Goal: Register for event/course

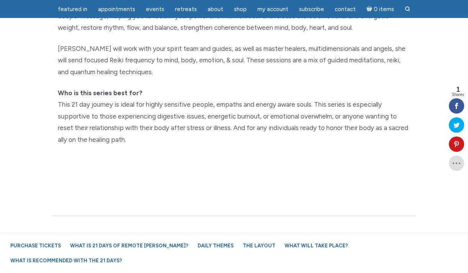
scroll to position [241, 0]
click at [230, 248] on link "PURCHASE YOUR TICKETS" at bounding box center [234, 253] width 114 height 11
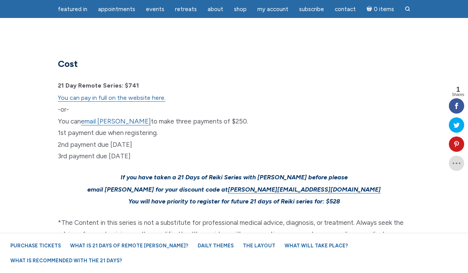
scroll to position [2291, 0]
click at [155, 94] on link "You can pay in full on the website here." at bounding box center [112, 98] width 108 height 8
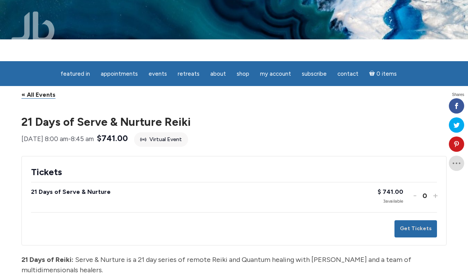
scroll to position [30, 0]
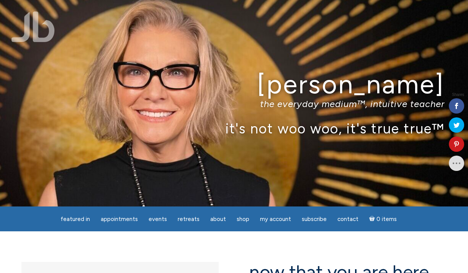
scroll to position [66, 0]
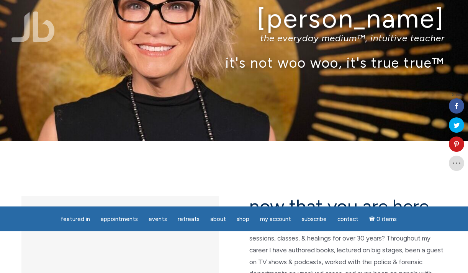
click at [186, 223] on span "Retreats" at bounding box center [189, 219] width 22 height 7
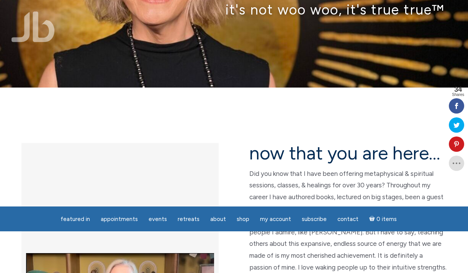
scroll to position [119, 0]
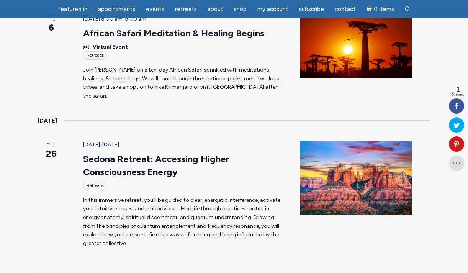
scroll to position [321, 0]
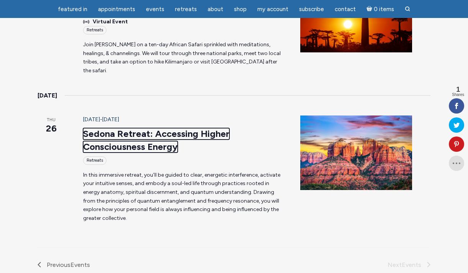
click at [130, 129] on link "Sedona Retreat: Accessing Higher Consciousness Energy" at bounding box center [156, 140] width 146 height 24
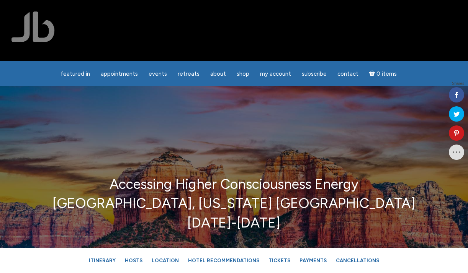
scroll to position [83, 0]
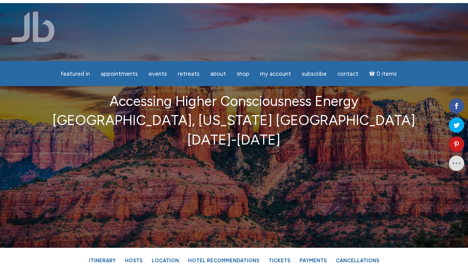
drag, startPoint x: 299, startPoint y: 142, endPoint x: 109, endPoint y: 104, distance: 194.4
click at [109, 104] on p "Accessing Higher Consciousness Energy Sedona, Arizona USA Feb. 26-28 2026" at bounding box center [233, 121] width 421 height 58
copy p "Accessing Higher Consciousness Energy Sedona, Arizona USA Feb. 26-28 2026"
click at [306, 194] on div "Accessing Higher Consciousness Energy Sedona, Arizona USA Feb. 26-28 2026" at bounding box center [234, 125] width 468 height 245
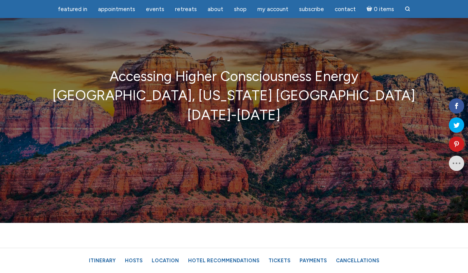
drag, startPoint x: 291, startPoint y: 116, endPoint x: 179, endPoint y: 115, distance: 112.5
click at [179, 115] on p "Accessing Higher Consciousness Energy Sedona, Arizona USA Feb. 26-28 2026" at bounding box center [233, 96] width 421 height 58
copy p "Feb. 26-28 2026"
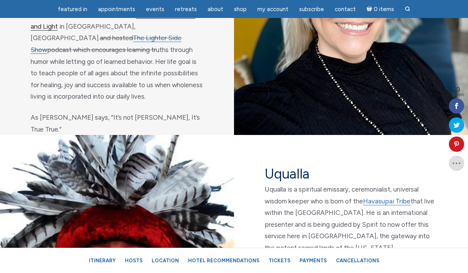
scroll to position [2718, 0]
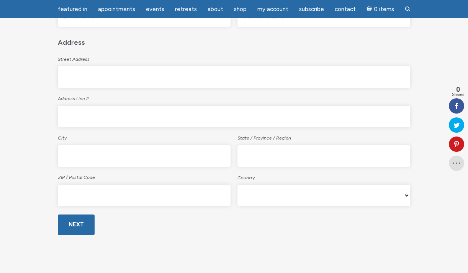
scroll to position [327, 0]
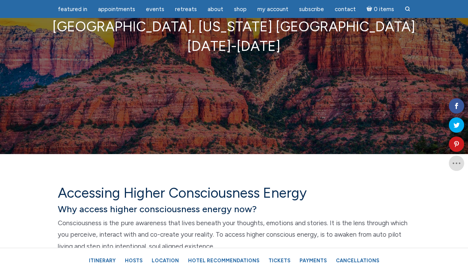
scroll to position [136, 0]
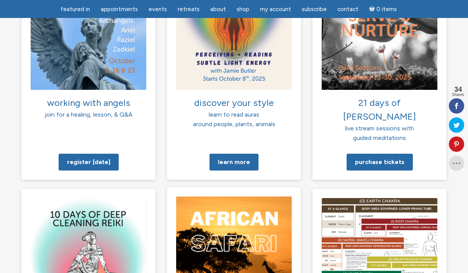
scroll to position [649, 0]
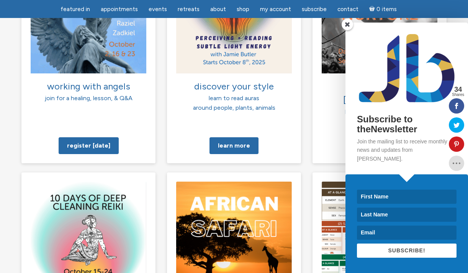
click at [347, 30] on span at bounding box center [346, 24] width 11 height 11
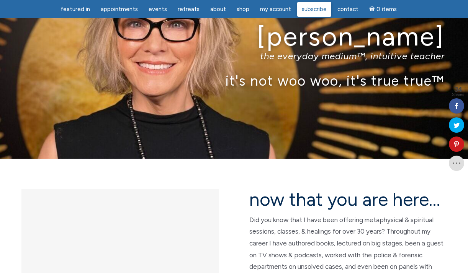
scroll to position [0, 0]
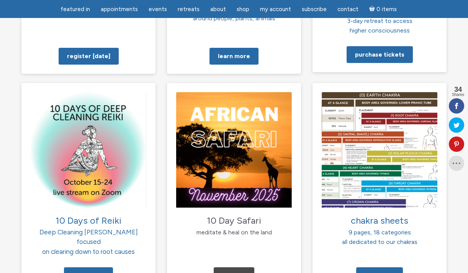
scroll to position [765, 0]
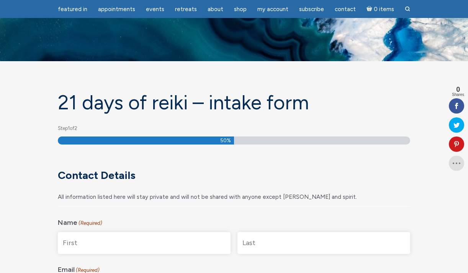
scroll to position [327, 0]
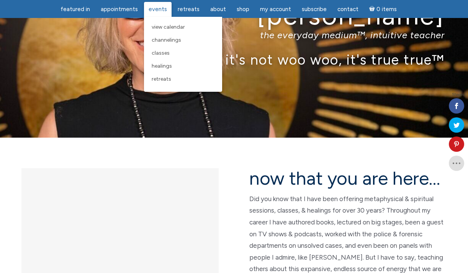
scroll to position [70, 0]
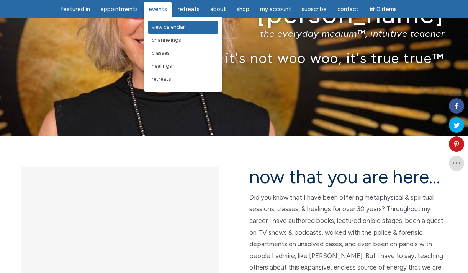
click at [158, 28] on span "View Calendar" at bounding box center [167, 27] width 33 height 7
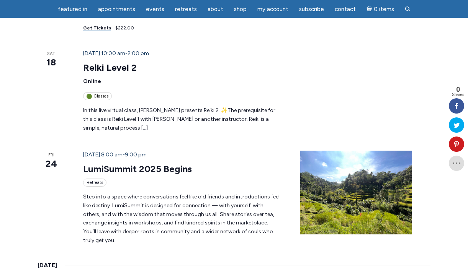
scroll to position [826, 0]
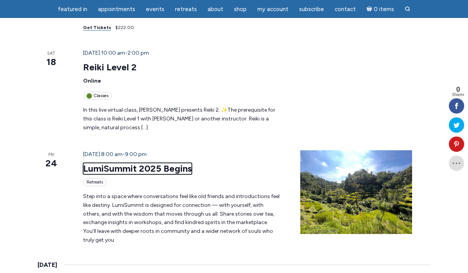
click at [171, 163] on link "LumiSummit 2025 Begins" at bounding box center [137, 168] width 109 height 11
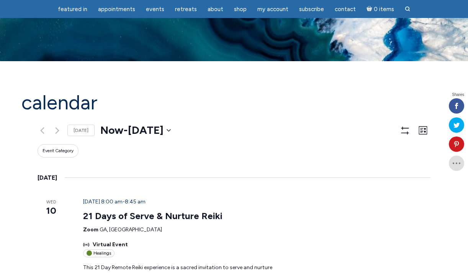
scroll to position [826, 0]
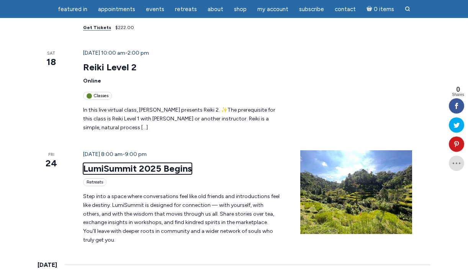
click at [143, 163] on link "LumiSummit 2025 Begins" at bounding box center [137, 168] width 109 height 11
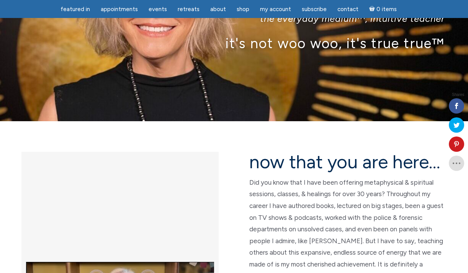
scroll to position [125, 0]
